Goal: Task Accomplishment & Management: Use online tool/utility

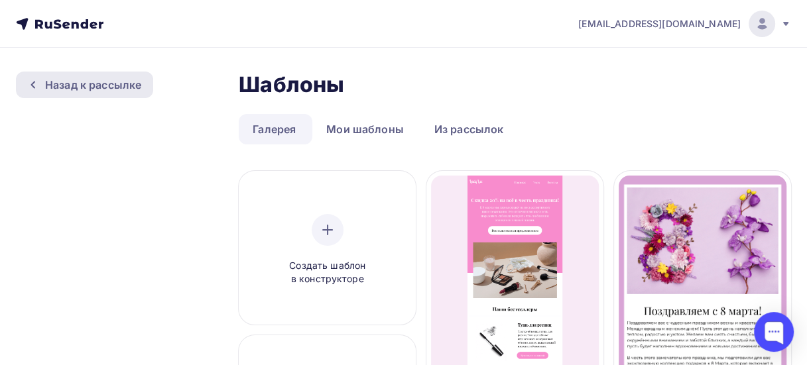
click at [119, 84] on div "Назад к рассылке" at bounding box center [93, 85] width 96 height 16
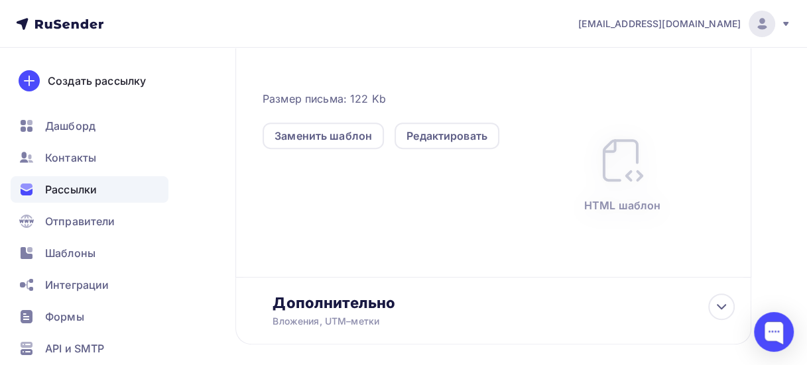
scroll to position [205, 0]
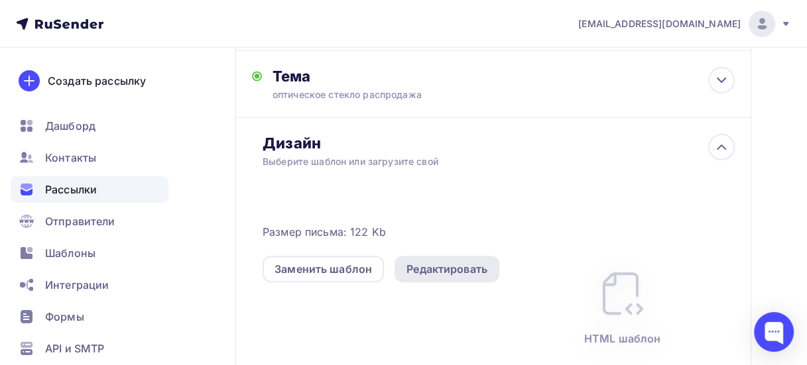
click at [420, 273] on div "Редактировать" at bounding box center [446, 269] width 81 height 16
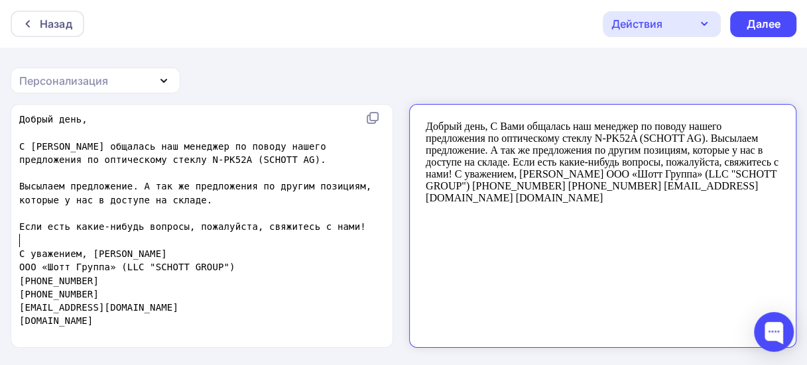
scroll to position [5, 0]
click at [153, 245] on pre "​" at bounding box center [204, 240] width 375 height 13
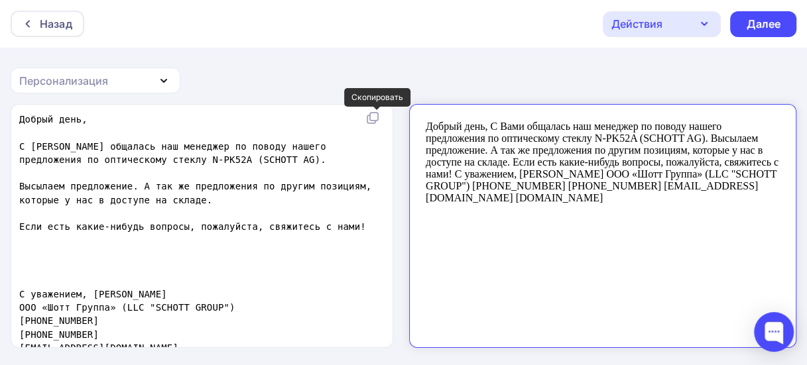
click at [374, 118] on icon at bounding box center [374, 117] width 8 height 8
click at [731, 174] on body "Добрый день, С Вами общалась наш менеджер по поводу нашего предложения по оптич…" at bounding box center [591, 219] width 355 height 221
click at [727, 178] on body "Добрый день, С Вами общалась наш менеджер по поводу нашего предложения по оптич…" at bounding box center [591, 219] width 355 height 221
drag, startPoint x: 591, startPoint y: 265, endPoint x: 513, endPoint y: 240, distance: 82.2
click at [513, 240] on body "Добрый день, С Вами общалась наш менеджер по поводу нашего предложения по оптич…" at bounding box center [591, 219] width 355 height 221
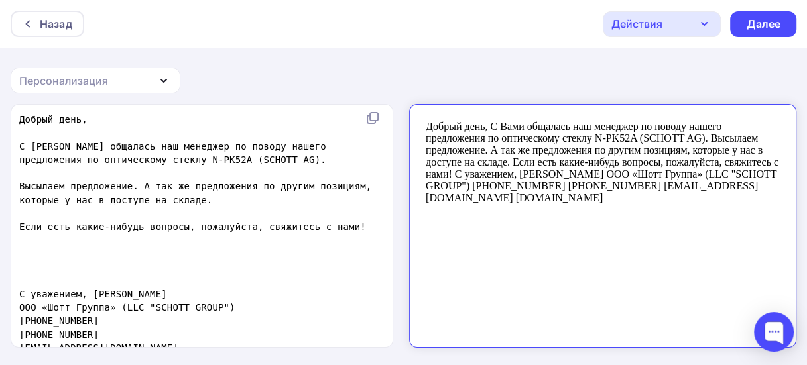
scroll to position [1, 0]
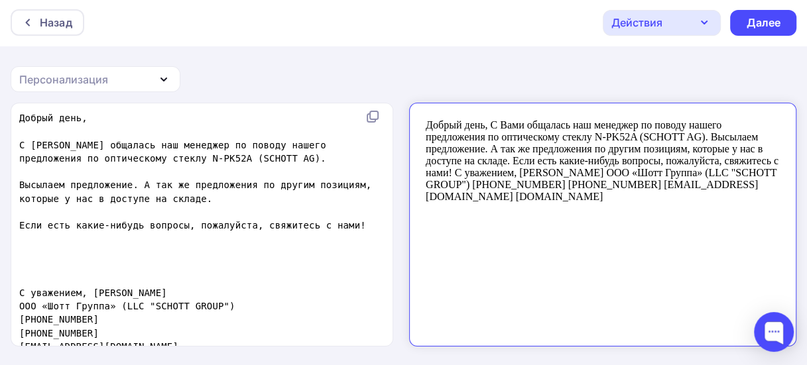
click at [704, 23] on icon "button" at bounding box center [704, 22] width 5 height 3
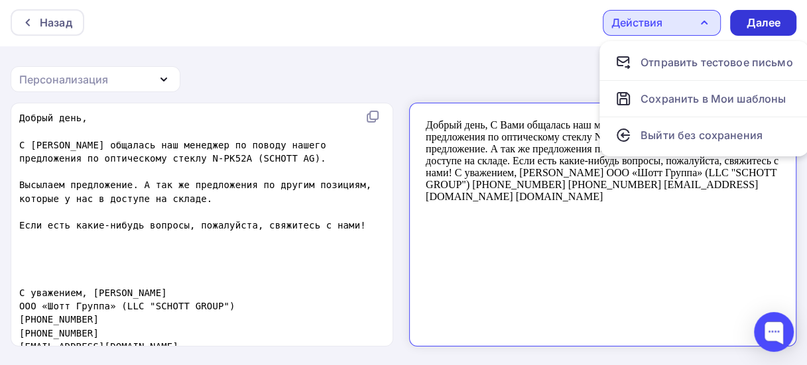
click at [786, 32] on div "Далее" at bounding box center [763, 23] width 66 height 26
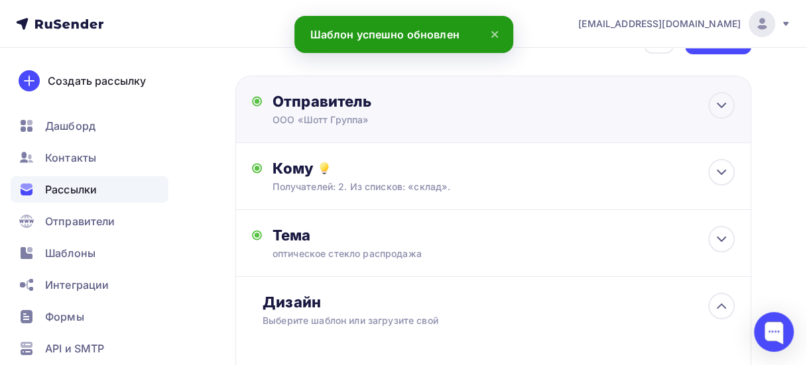
scroll to position [66, 0]
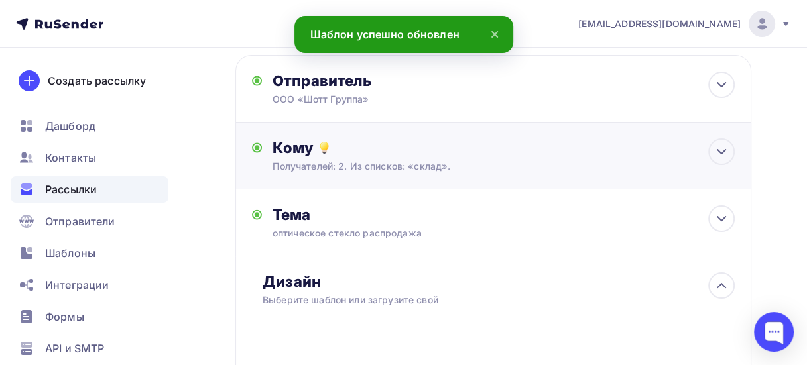
click at [414, 168] on div "Получателей: 2. Из списков: «склад»." at bounding box center [481, 166] width 416 height 13
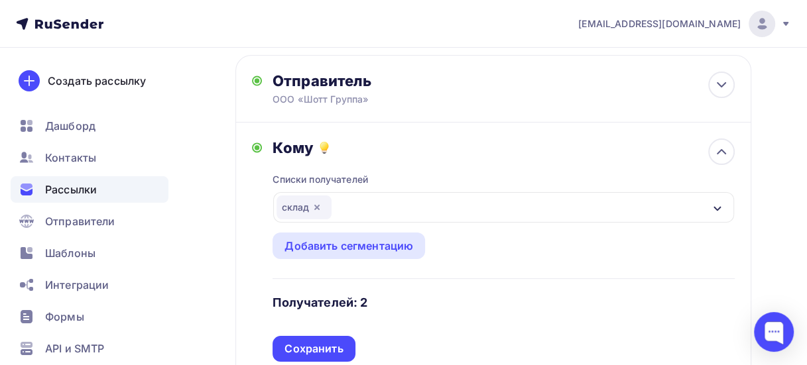
click at [296, 204] on div "склад" at bounding box center [304, 208] width 55 height 24
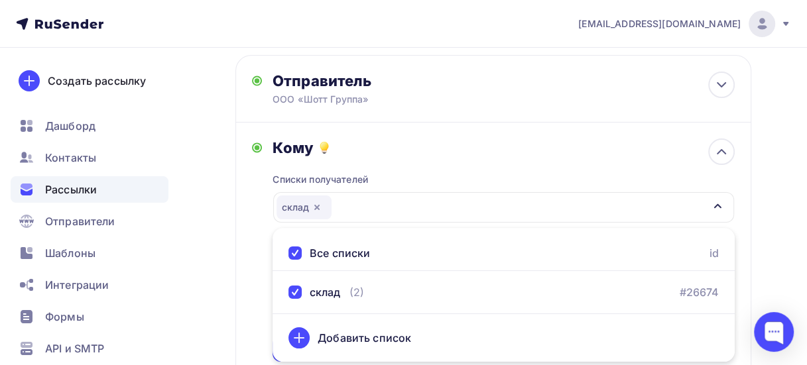
click at [296, 204] on div "склад" at bounding box center [304, 208] width 55 height 24
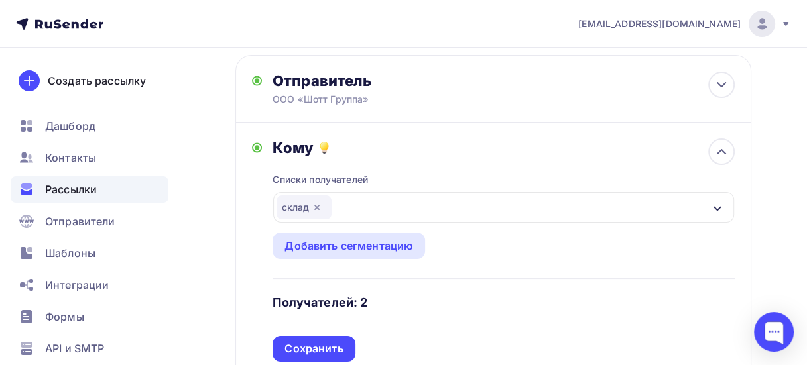
click at [296, 204] on div "склад" at bounding box center [304, 208] width 55 height 24
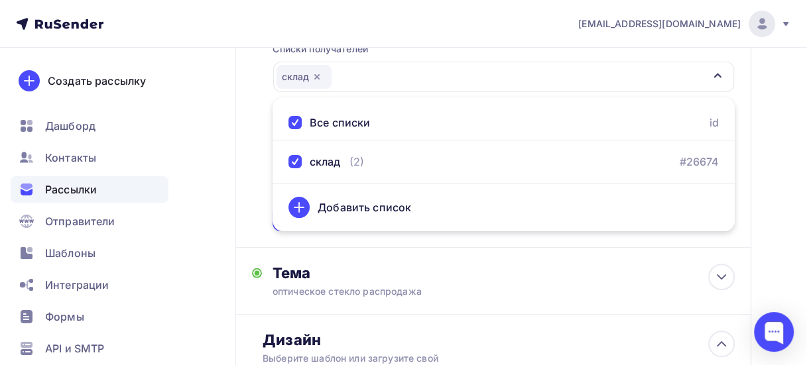
scroll to position [199, 0]
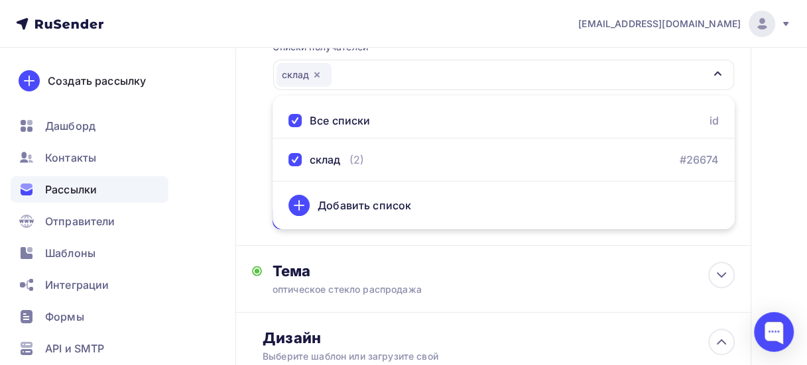
click at [292, 72] on div "склад" at bounding box center [304, 75] width 55 height 24
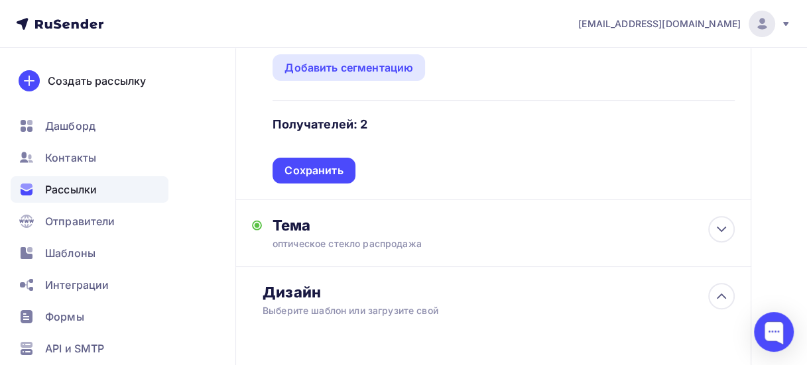
scroll to position [265, 0]
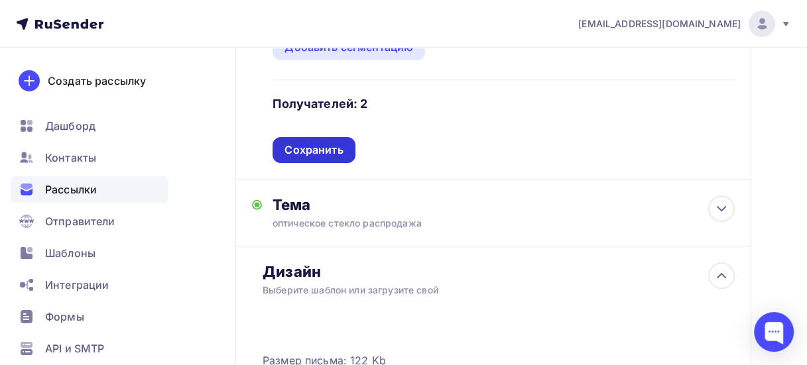
click at [329, 151] on div "Сохранить" at bounding box center [313, 150] width 58 height 15
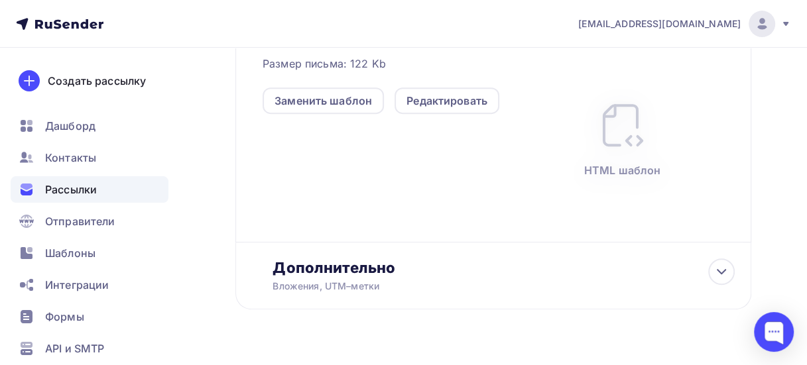
scroll to position [398, 0]
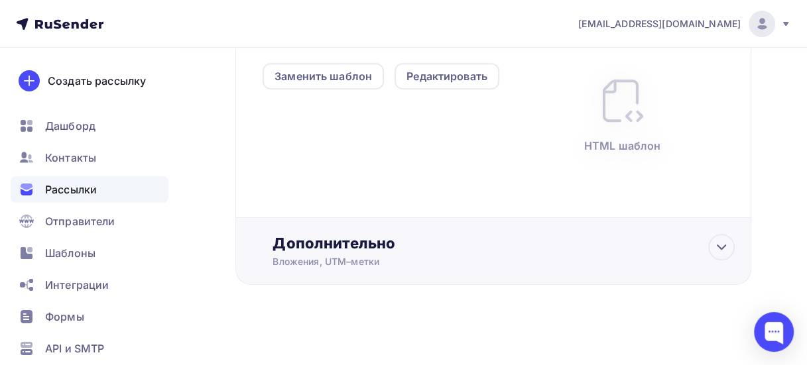
click at [373, 244] on div "Дополнительно" at bounding box center [504, 243] width 462 height 19
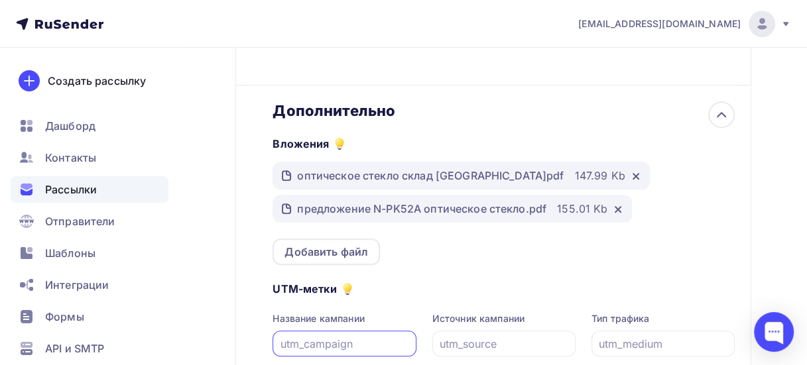
scroll to position [597, 0]
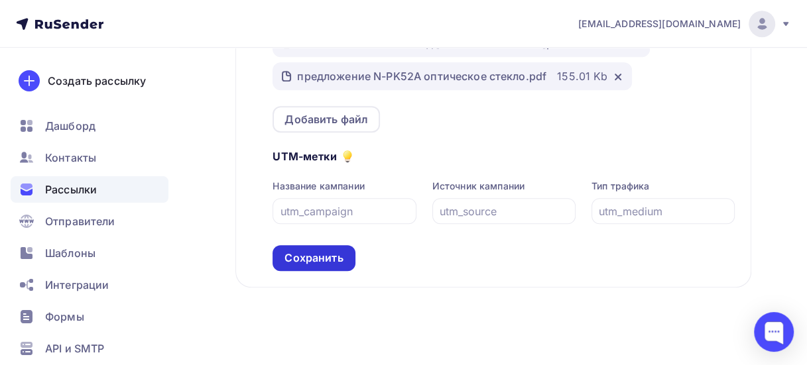
click at [326, 268] on div "Сохранить" at bounding box center [314, 258] width 82 height 26
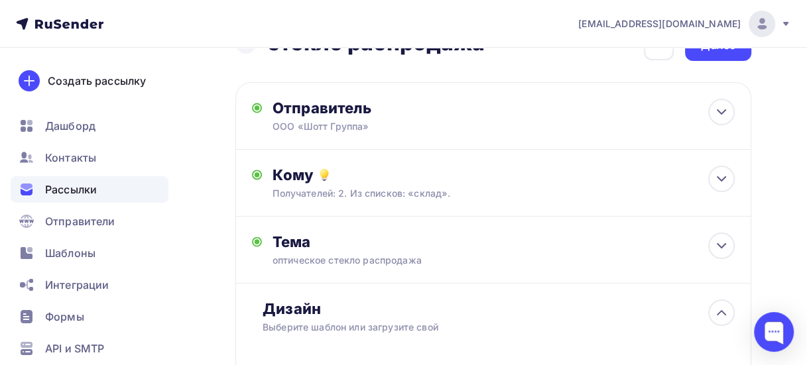
scroll to position [0, 0]
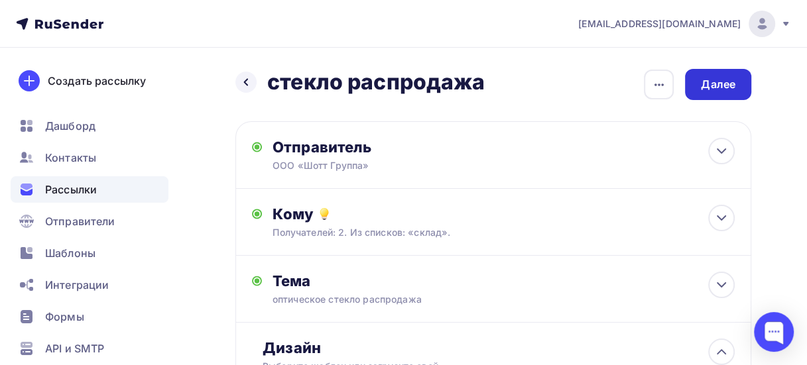
click at [731, 88] on div "Далее" at bounding box center [718, 84] width 34 height 15
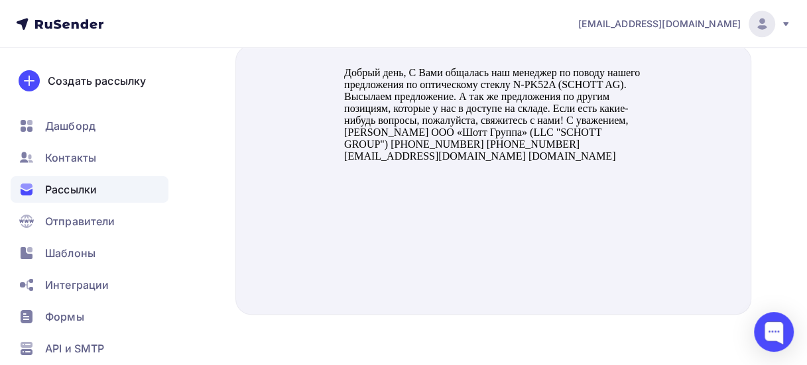
scroll to position [553, 0]
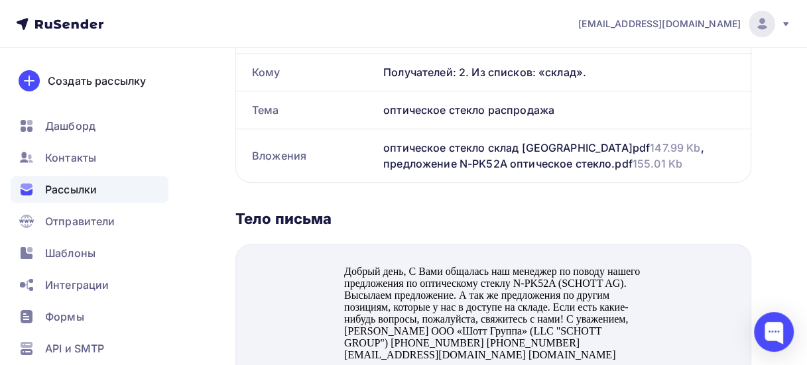
click at [425, 257] on body "Добрый день, С Вами общалась наш менеджер по поводу нашего предложения по оптич…" at bounding box center [493, 363] width 298 height 226
click at [426, 259] on body "Добрый день, С Вами общалась наш менеджер по поводу нашего предложения по оптич…" at bounding box center [493, 363] width 298 height 226
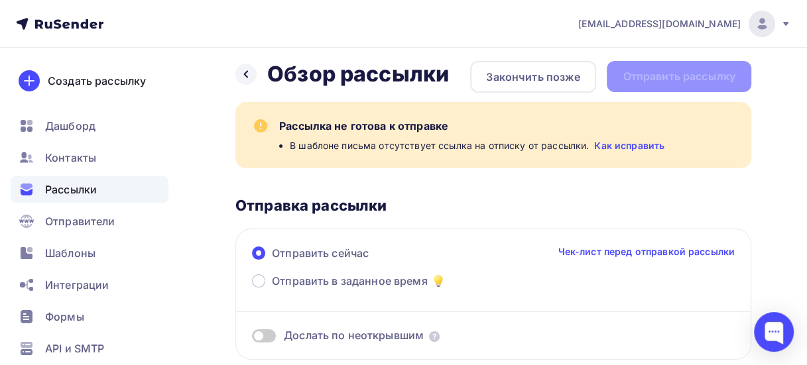
scroll to position [0, 0]
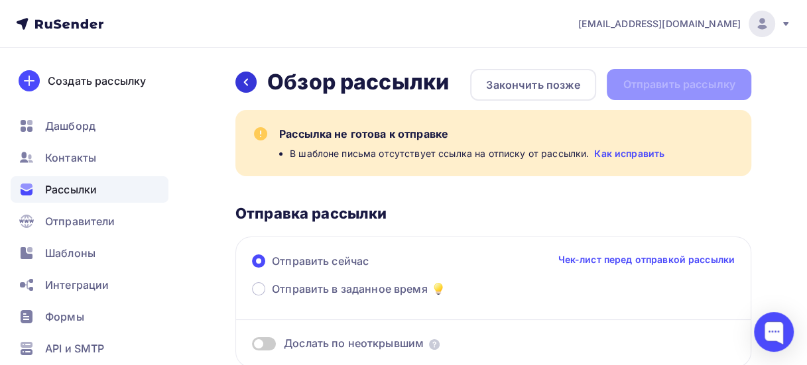
click at [239, 88] on div at bounding box center [245, 82] width 21 height 21
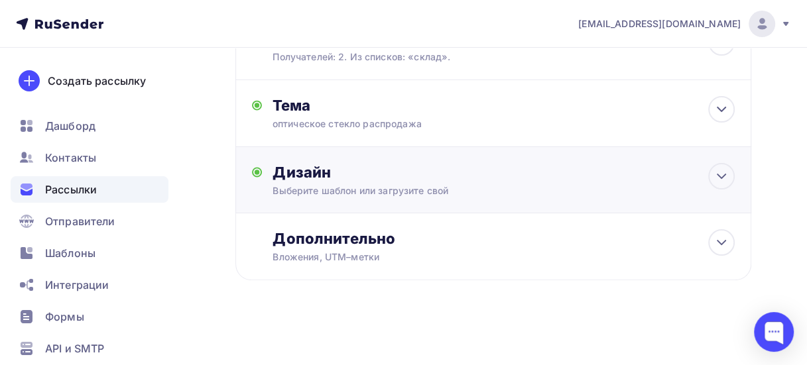
scroll to position [176, 0]
click at [369, 185] on div "Выберите шаблон или загрузите свой" at bounding box center [481, 190] width 416 height 13
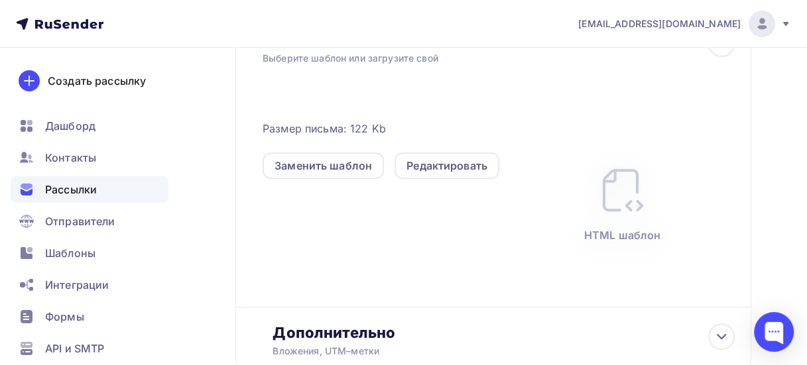
scroll to position [309, 0]
click at [426, 166] on div "Редактировать" at bounding box center [446, 165] width 81 height 16
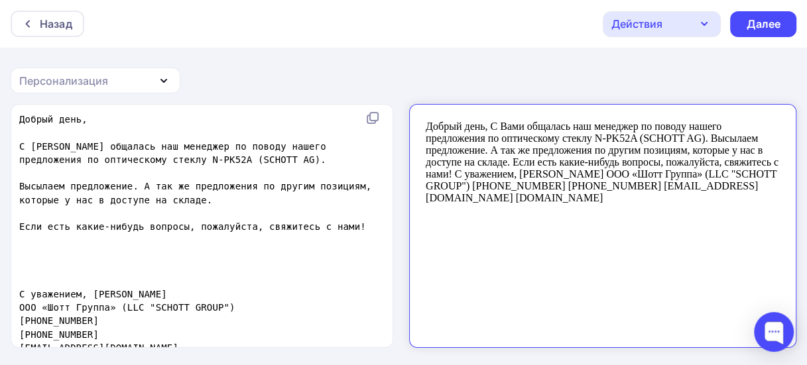
click at [685, 23] on div "Действия" at bounding box center [662, 24] width 118 height 26
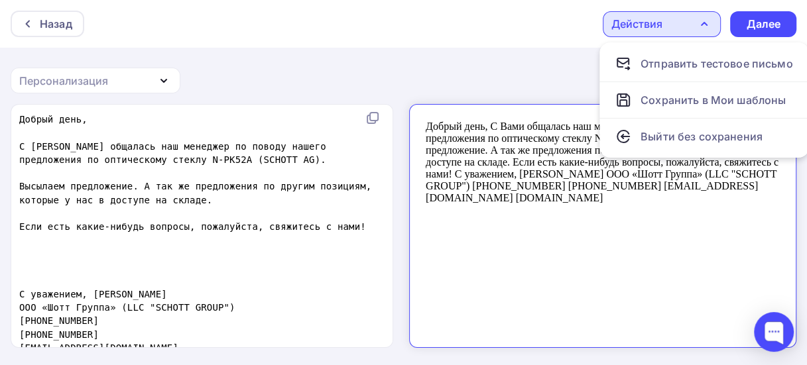
click at [172, 75] on div "Персонализация" at bounding box center [96, 81] width 170 height 26
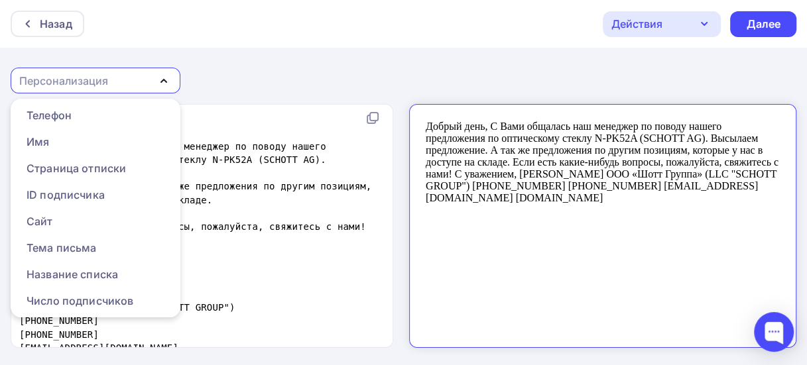
scroll to position [14, 0]
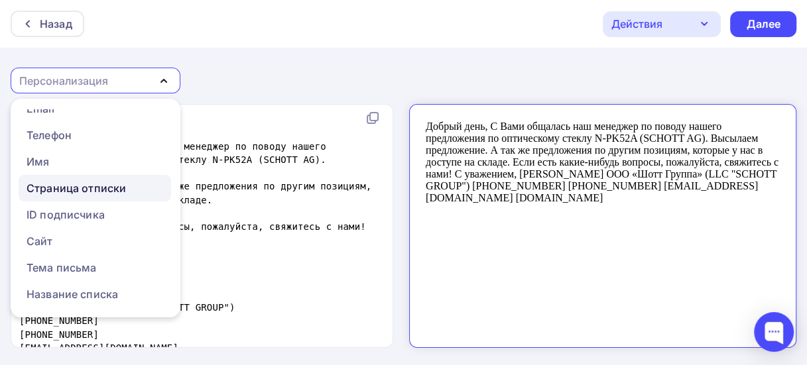
click at [96, 189] on div "Страница отписки" at bounding box center [76, 188] width 99 height 16
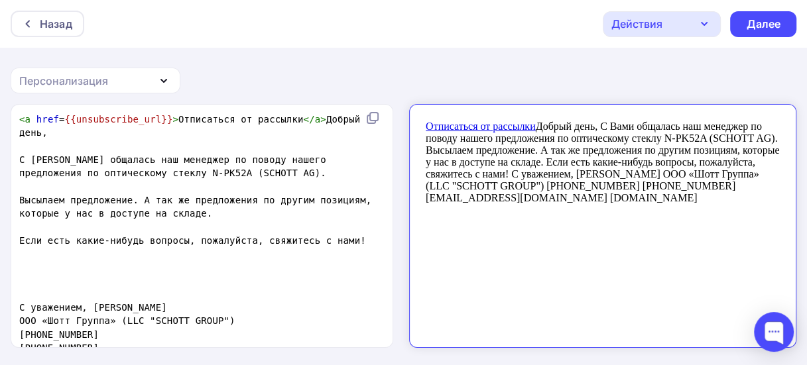
scroll to position [5, 0]
type textarea "<a href={{unsubscribe_url}}>Отписаться от рассылки</a>"
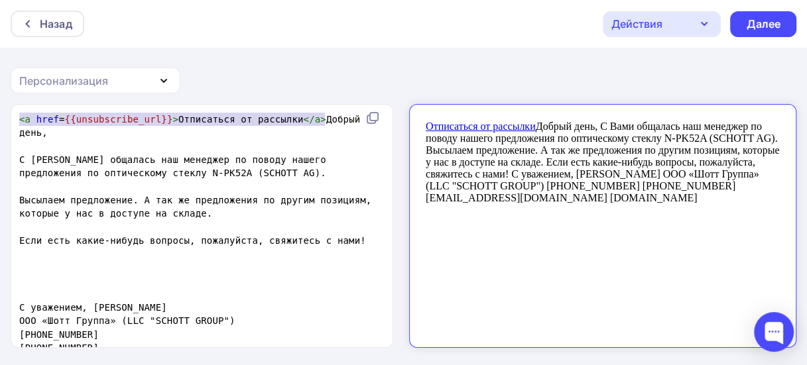
drag, startPoint x: 326, startPoint y: 119, endPoint x: -3, endPoint y: 119, distance: 328.9
click at [0, 119] on html "Назад Действия Отправить тестовое письмо Сохранить в Мои шаблоны Выйти без сохр…" at bounding box center [403, 182] width 807 height 365
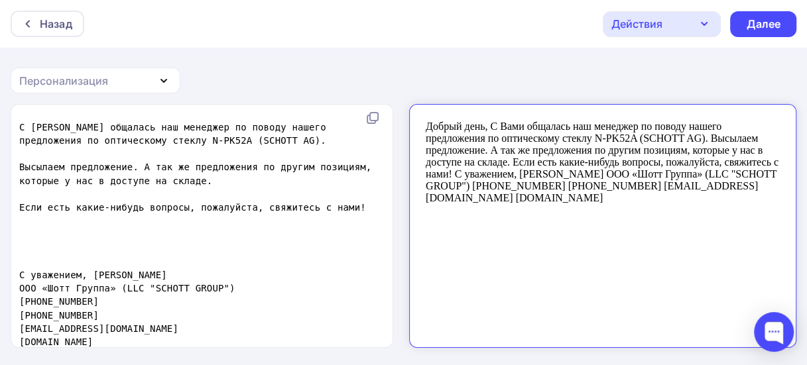
scroll to position [1, 0]
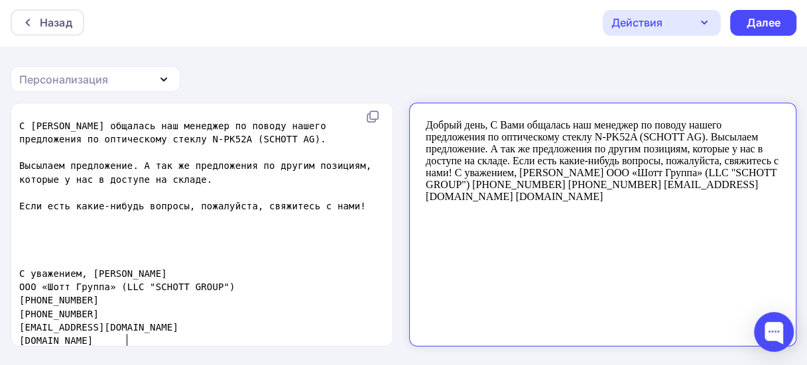
click at [132, 334] on pre "www.schott-group.by" at bounding box center [199, 340] width 365 height 13
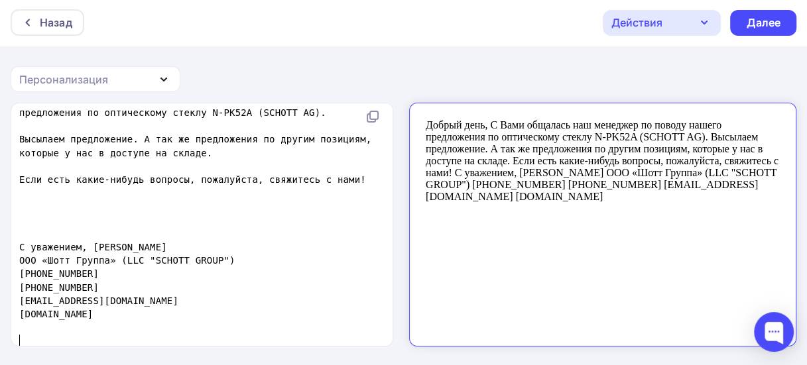
click at [109, 82] on div "Персонализация" at bounding box center [96, 79] width 170 height 26
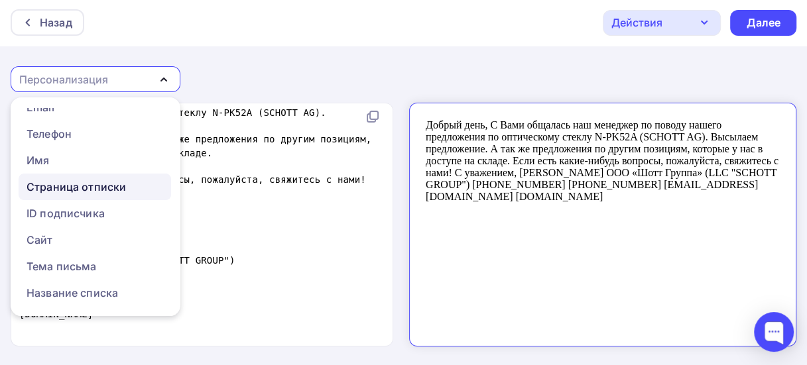
click at [105, 184] on div "Страница отписки" at bounding box center [76, 187] width 99 height 16
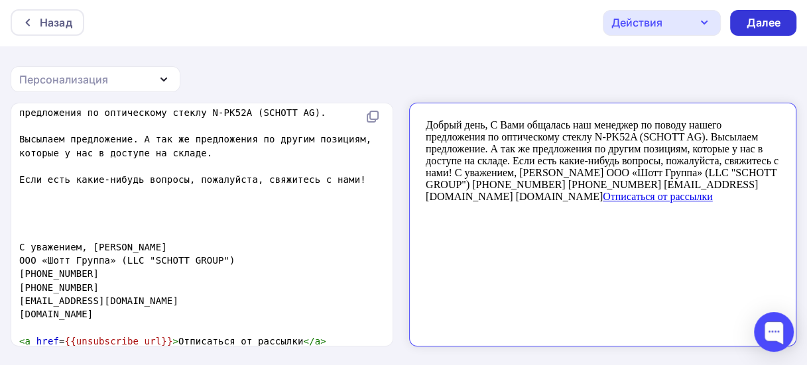
click at [756, 17] on div "Далее" at bounding box center [763, 22] width 34 height 15
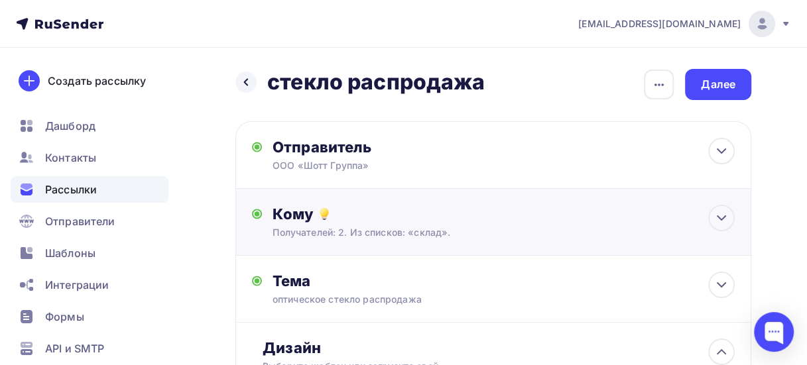
click at [446, 235] on div "Получателей: 2. Из списков: «склад»." at bounding box center [481, 232] width 416 height 13
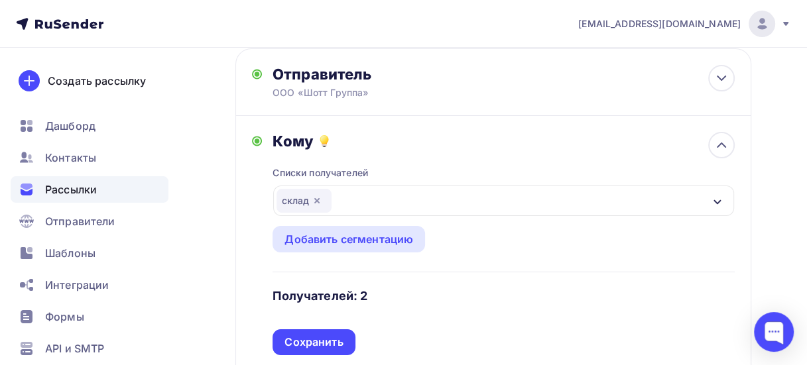
scroll to position [133, 0]
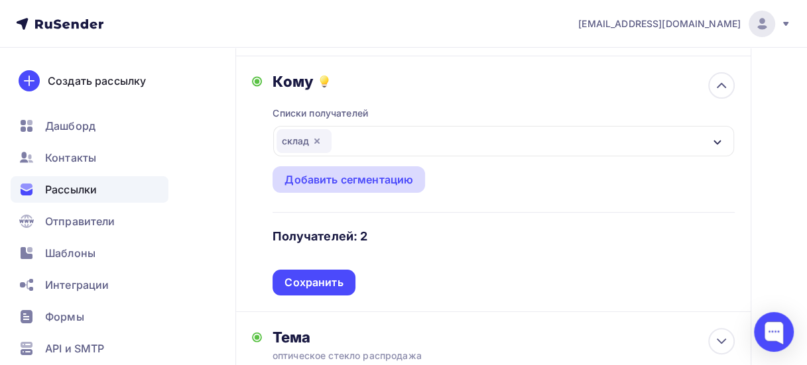
click at [359, 183] on div "Добавить сегментацию" at bounding box center [348, 180] width 129 height 16
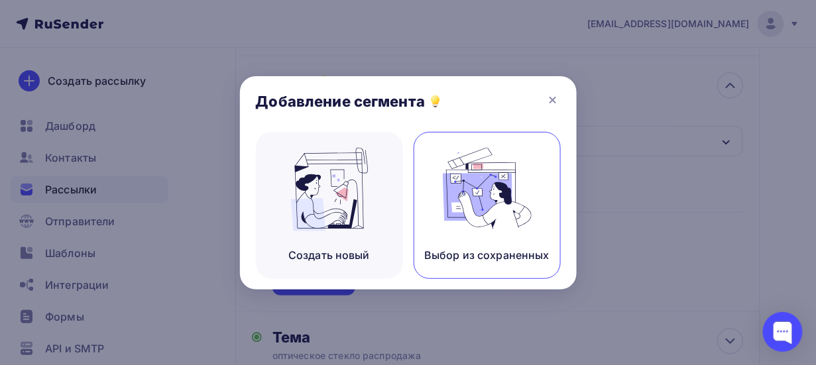
click at [481, 192] on img at bounding box center [487, 190] width 89 height 84
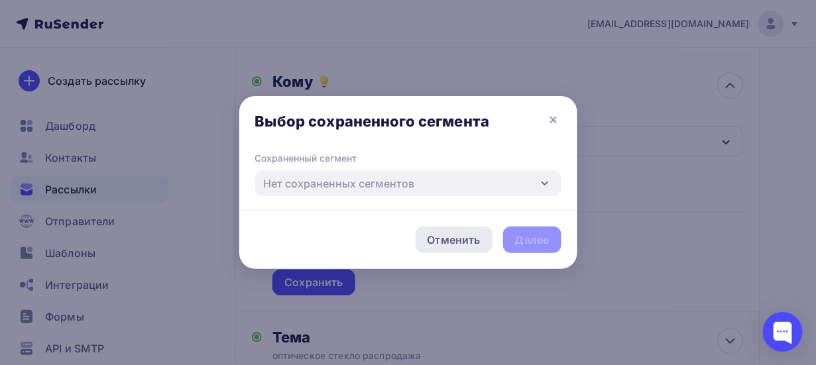
click at [467, 245] on div "Отменить" at bounding box center [454, 240] width 53 height 16
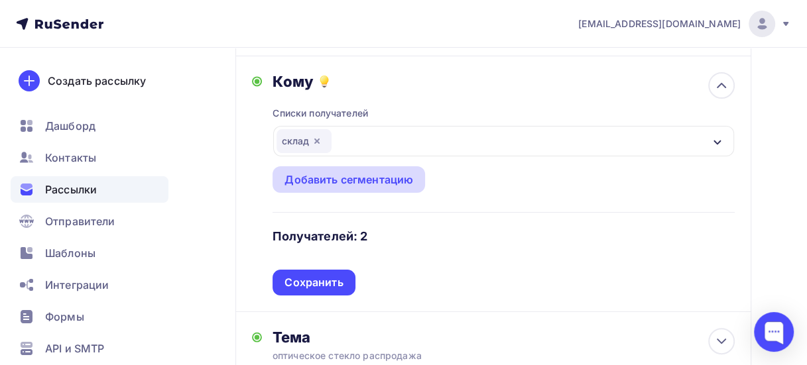
click at [334, 184] on div "Добавить сегментацию" at bounding box center [348, 180] width 129 height 16
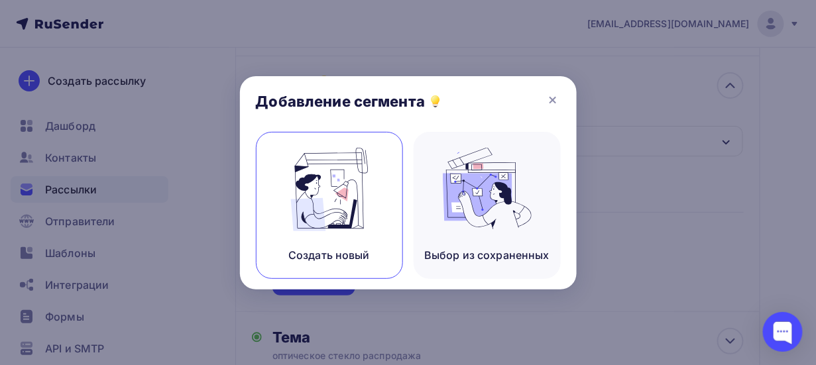
click at [336, 221] on img at bounding box center [329, 190] width 89 height 84
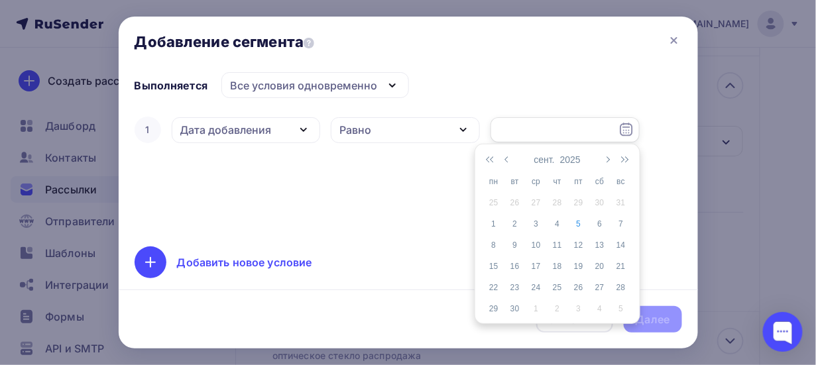
click at [525, 127] on input "text" at bounding box center [565, 129] width 149 height 25
click at [337, 212] on div "1 Дата добавления Дата добавления Активность в рассылке Наличие в списке Статус…" at bounding box center [409, 172] width 548 height 117
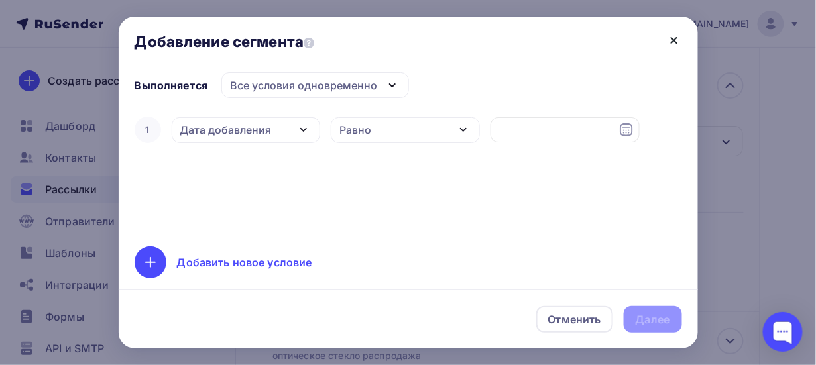
click at [672, 39] on icon at bounding box center [674, 40] width 5 height 5
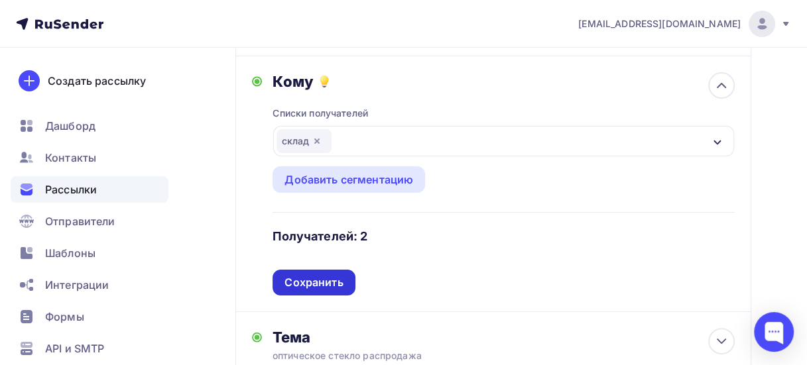
click at [334, 284] on div "Сохранить" at bounding box center [313, 282] width 58 height 15
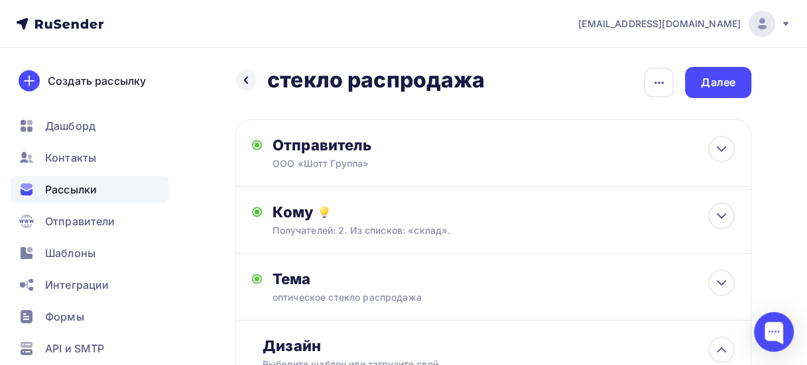
scroll to position [0, 0]
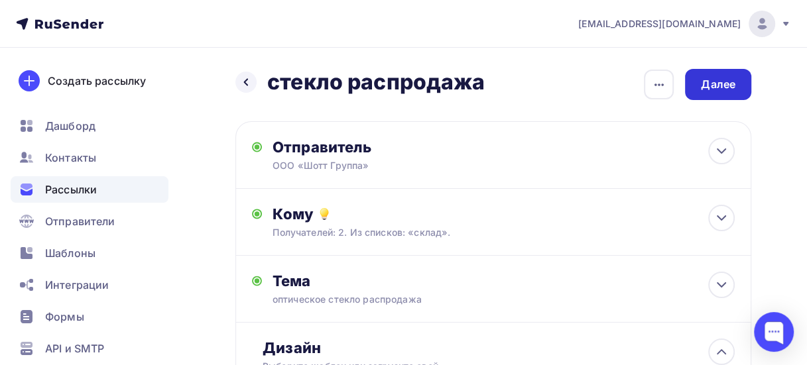
click at [724, 81] on div "Далее" at bounding box center [718, 84] width 34 height 15
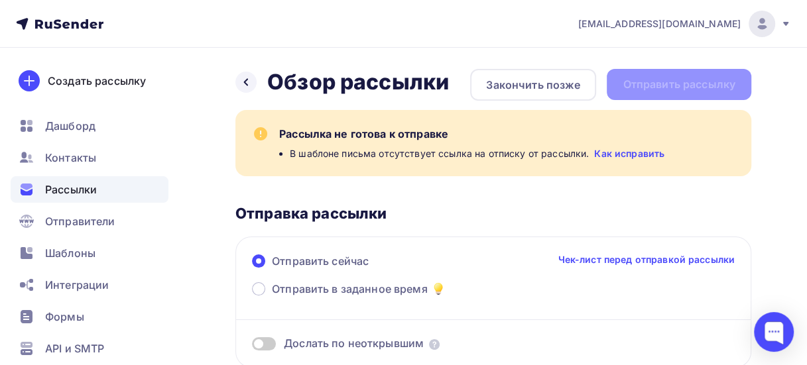
click at [629, 154] on link "Как исправить" at bounding box center [629, 153] width 70 height 13
click at [245, 85] on icon at bounding box center [246, 82] width 11 height 11
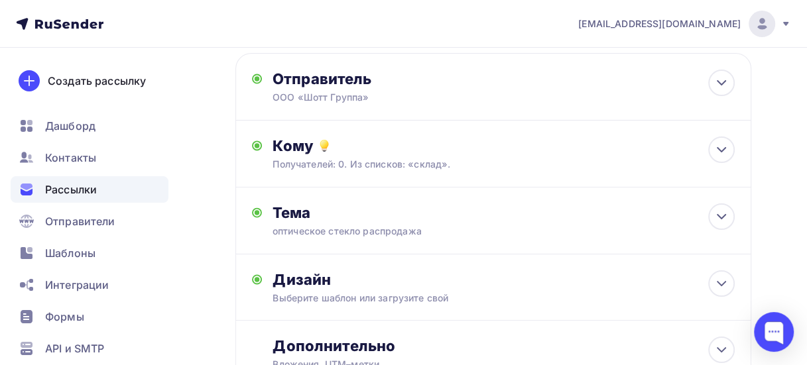
scroll to position [133, 0]
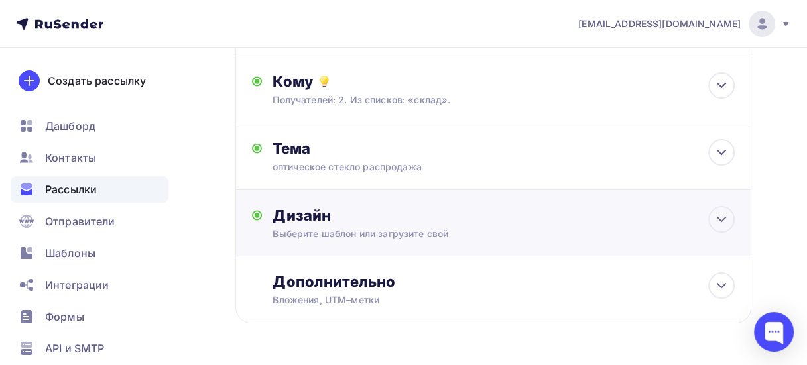
click at [367, 219] on div "Дизайн" at bounding box center [504, 215] width 462 height 19
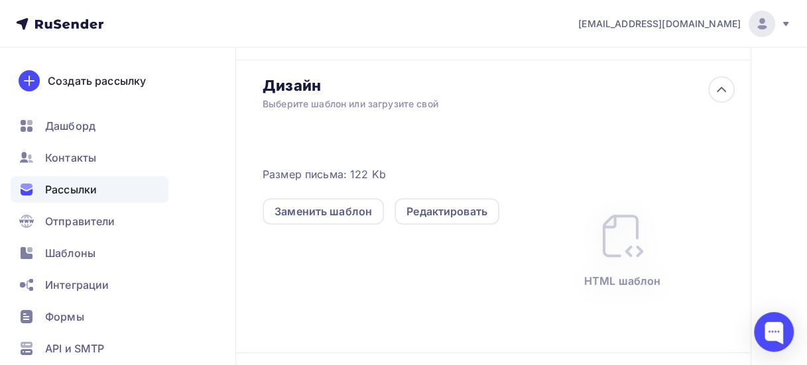
scroll to position [265, 0]
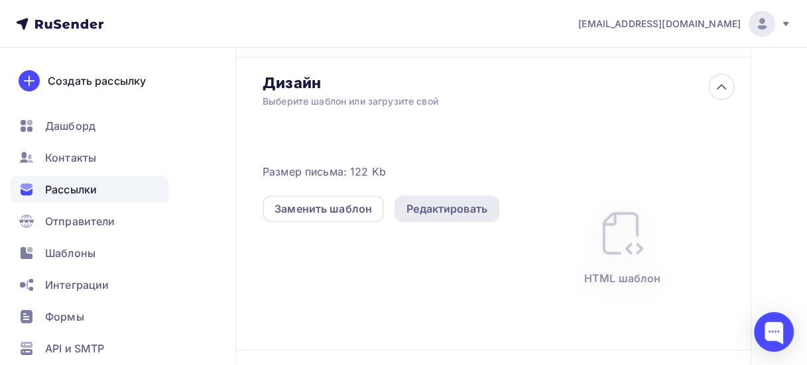
click at [462, 214] on div "Редактировать" at bounding box center [446, 209] width 81 height 16
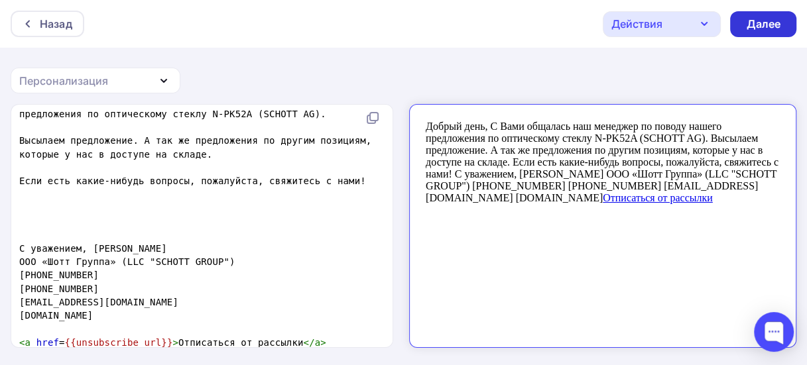
click at [752, 27] on div "Далее" at bounding box center [763, 24] width 34 height 15
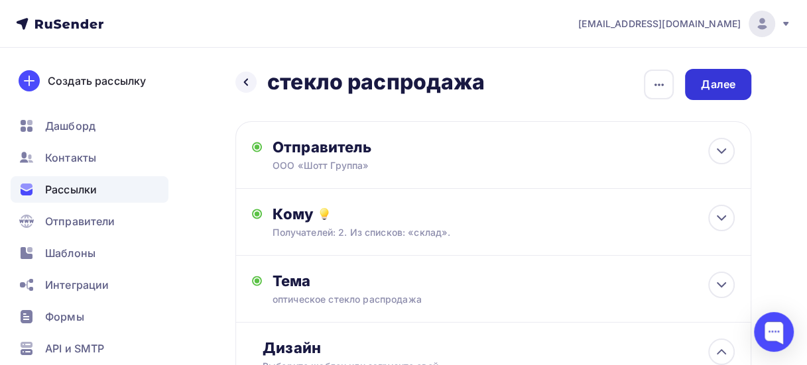
click at [733, 86] on div "Далее" at bounding box center [718, 84] width 34 height 15
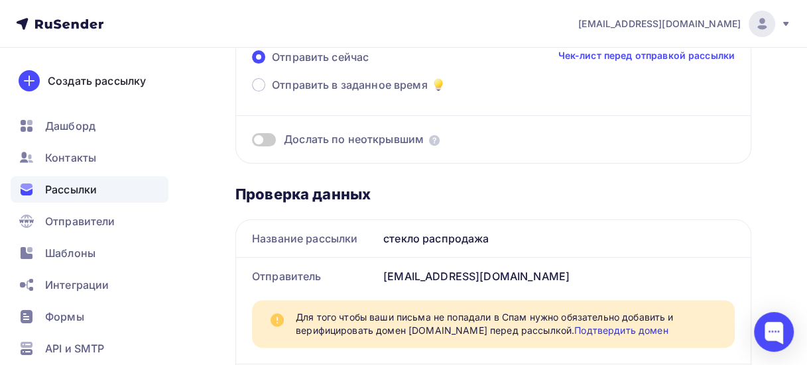
scroll to position [332, 0]
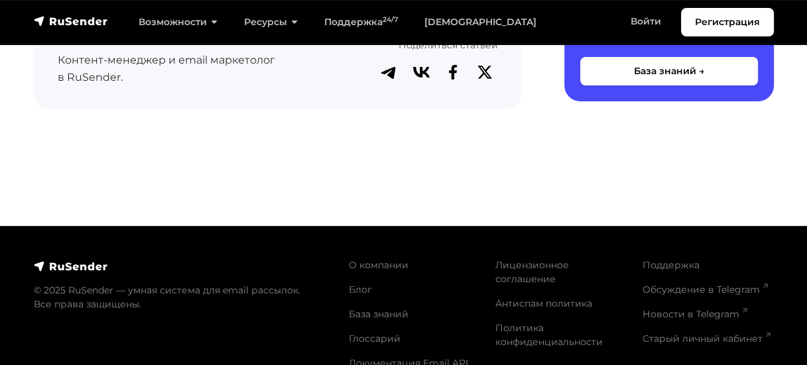
scroll to position [3510, 0]
